Goal: Task Accomplishment & Management: Manage account settings

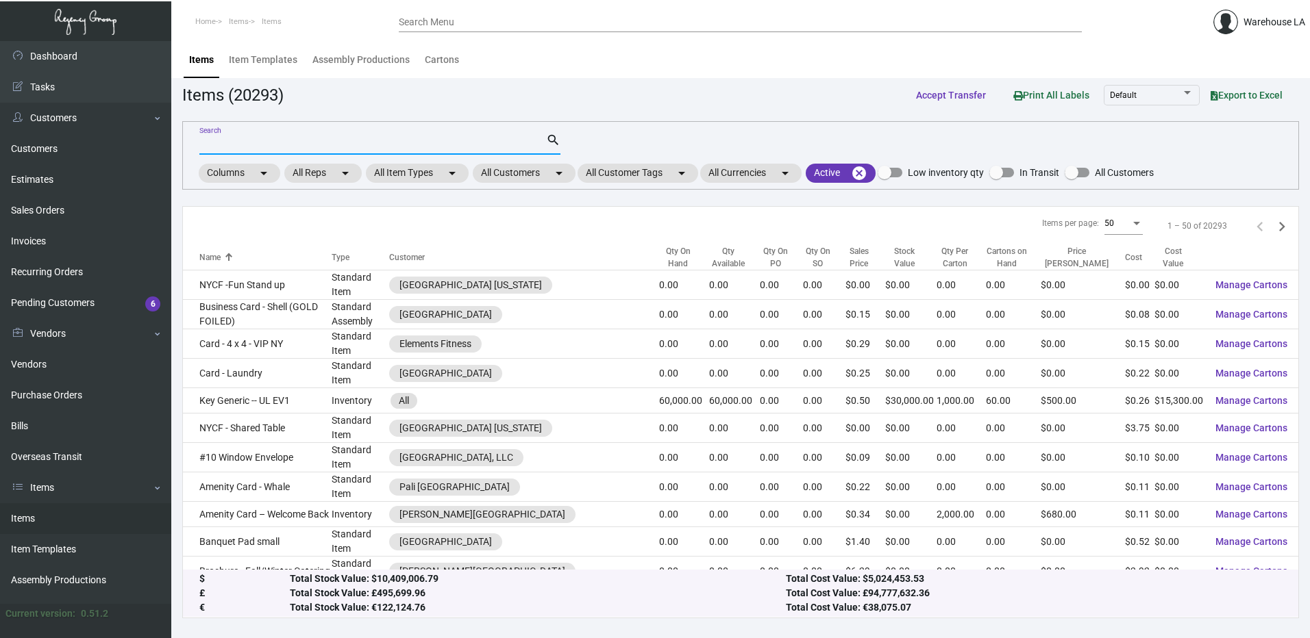
click at [452, 140] on input "Search" at bounding box center [372, 144] width 347 height 11
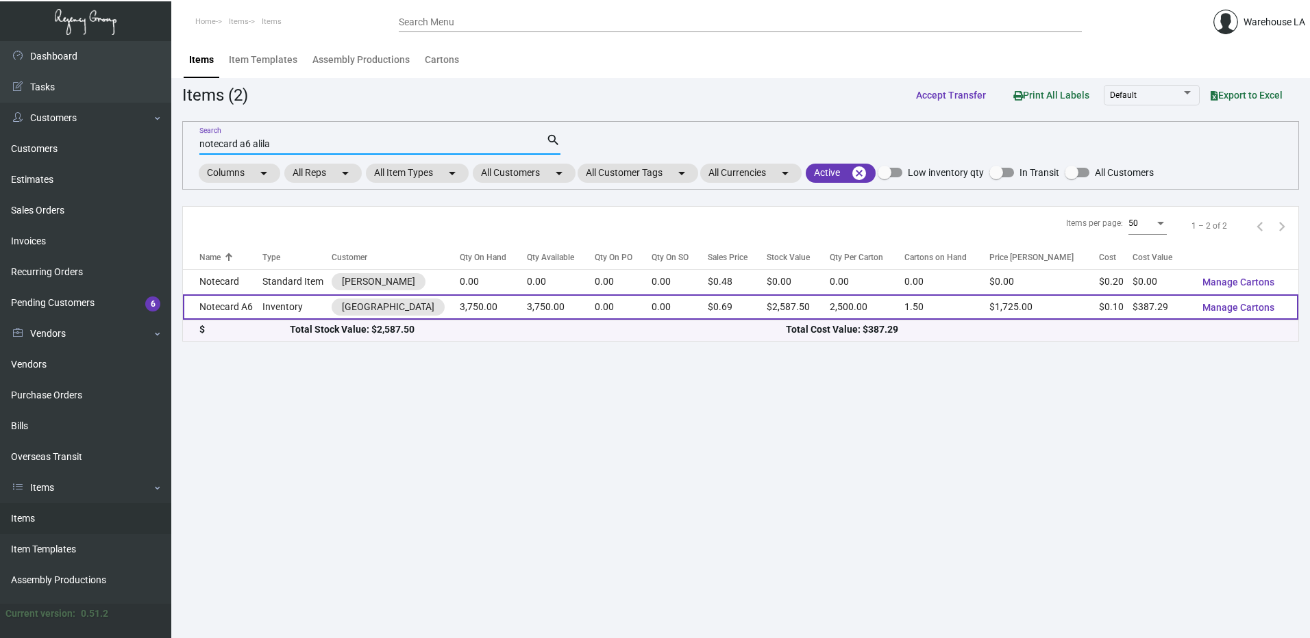
type input "notecard a6 alila"
click at [274, 303] on td "Inventory" at bounding box center [296, 307] width 69 height 25
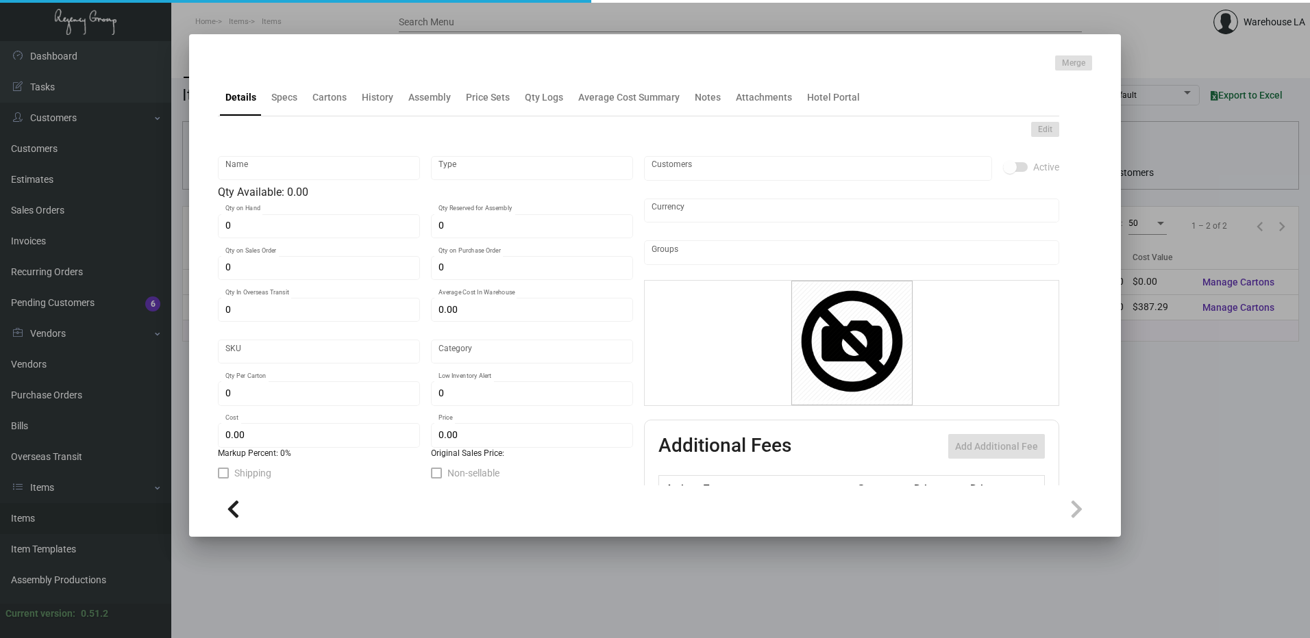
type input "Notecard A6"
type input "Inventory"
type input "3,750"
type input "$ 0.25819"
type input "[PERSON_NAME] MR -Notecard-2"
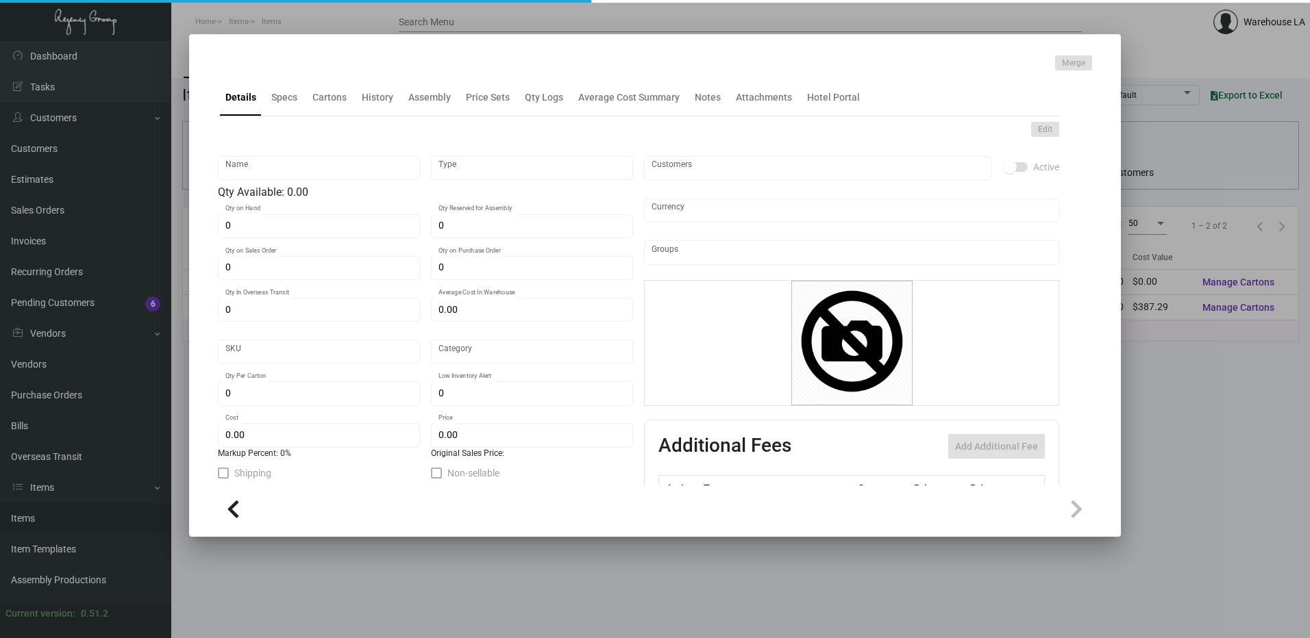
type input "Standard"
type input "2,500"
type input "$ 0.10328"
type input "$ 0.69"
checkbox input "true"
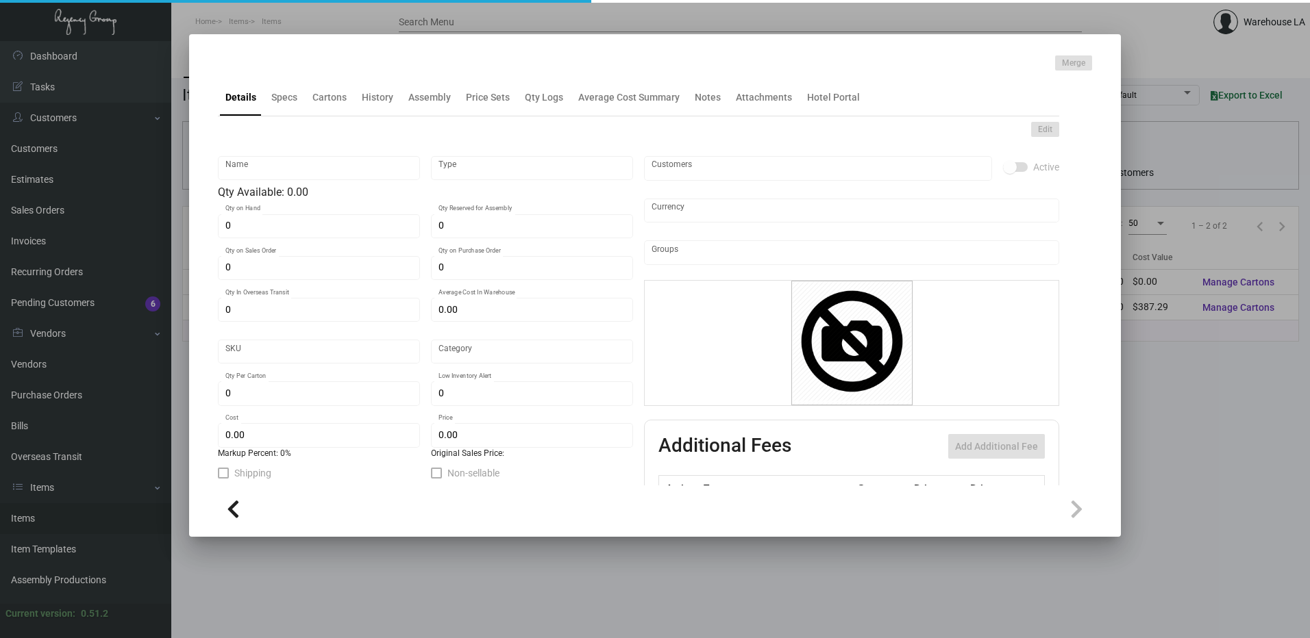
checkbox input "true"
type input "United States Dollar $"
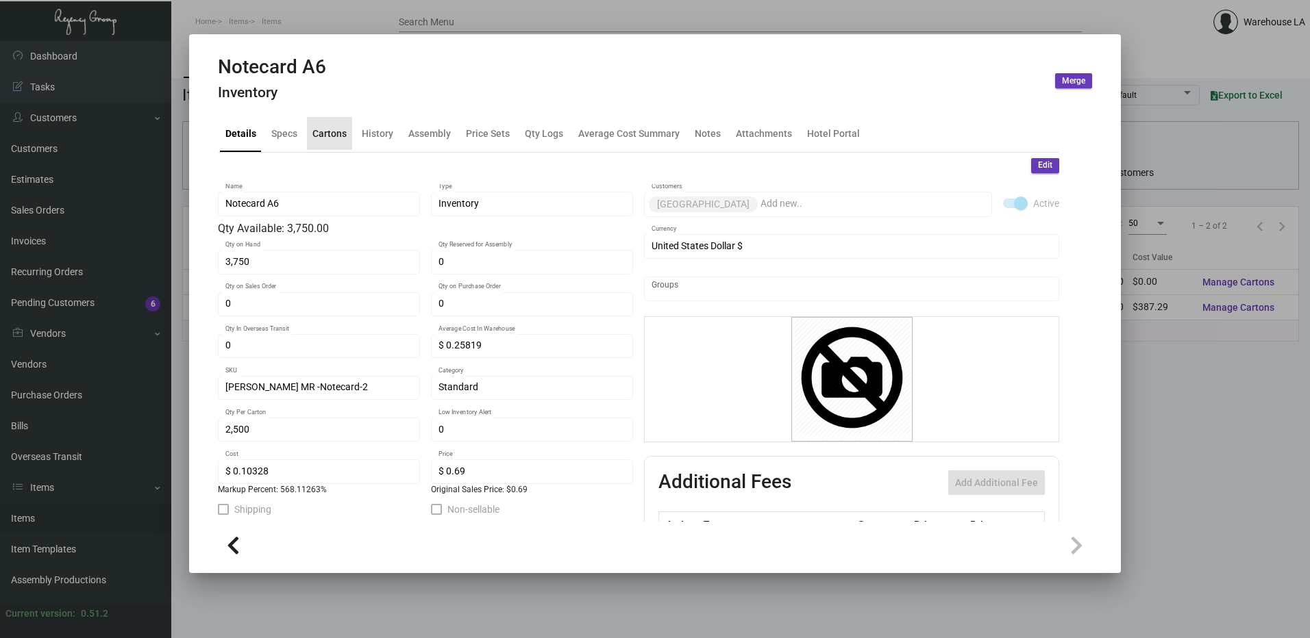
click at [321, 130] on div "Cartons" at bounding box center [329, 133] width 34 height 14
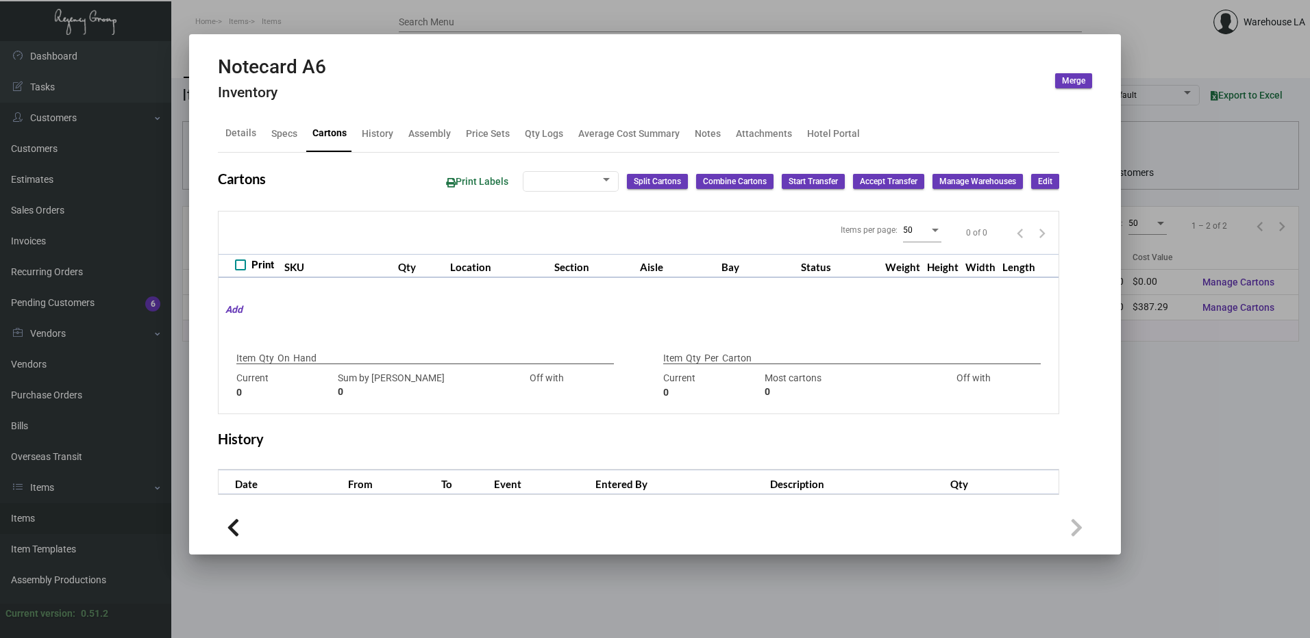
type input "3,750"
type input "3750"
type input "0"
type input "2,500"
type input "2500"
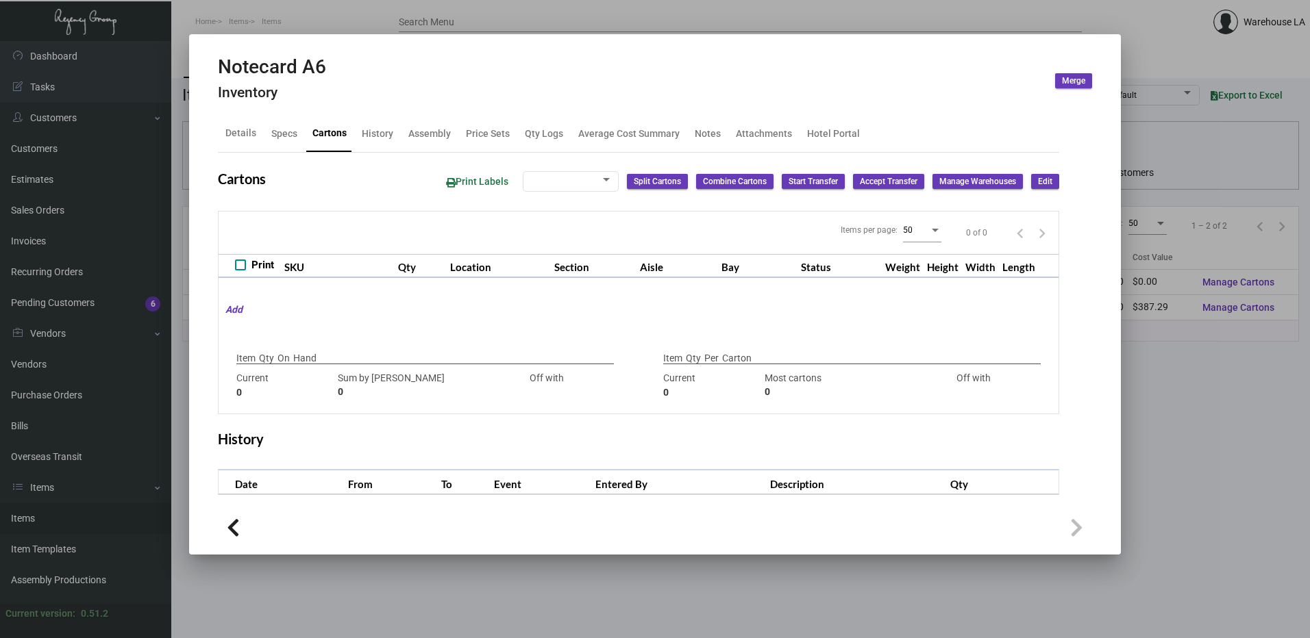
type input "0"
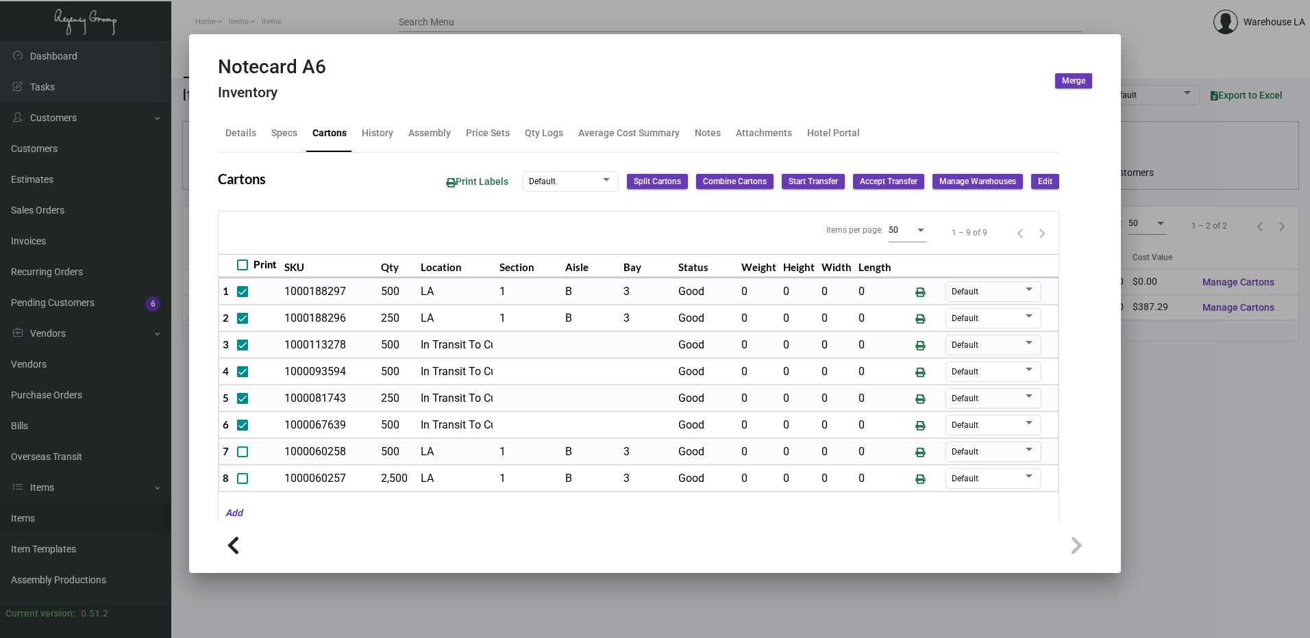
click at [382, 23] on div at bounding box center [655, 319] width 1310 height 638
